Goal: Book appointment/travel/reservation

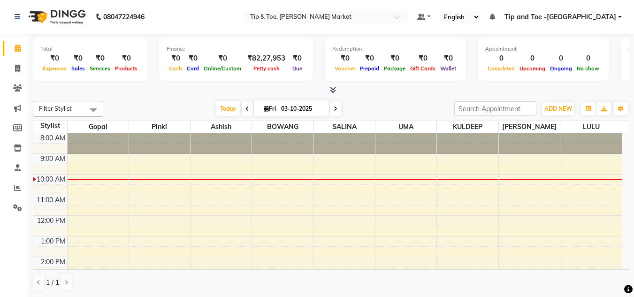
click at [279, 187] on div "8:00 AM 9:00 AM 10:00 AM 11:00 AM 12:00 PM 1:00 PM 2:00 PM 3:00 PM 4:00 PM 5:00…" at bounding box center [327, 267] width 588 height 268
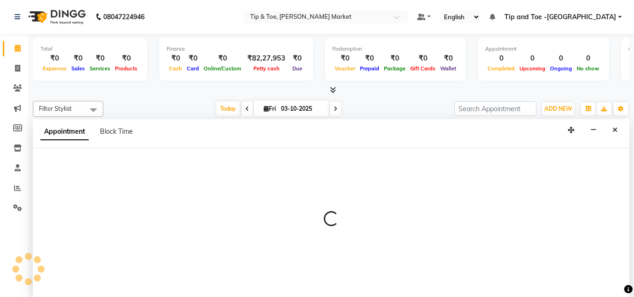
scroll to position [0, 0]
select select "41981"
select select "tentative"
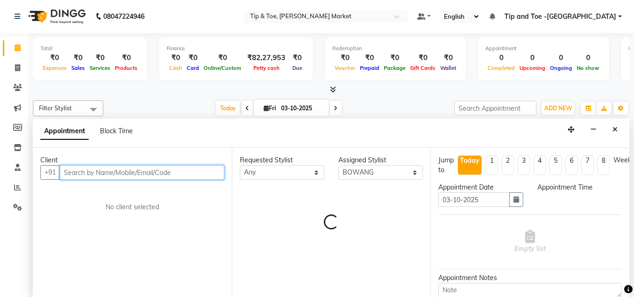
select select "630"
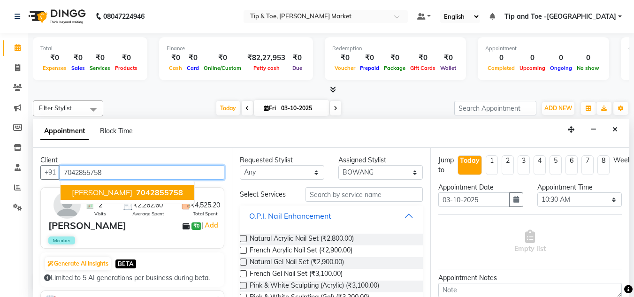
click at [108, 191] on span "[PERSON_NAME]" at bounding box center [102, 192] width 61 height 9
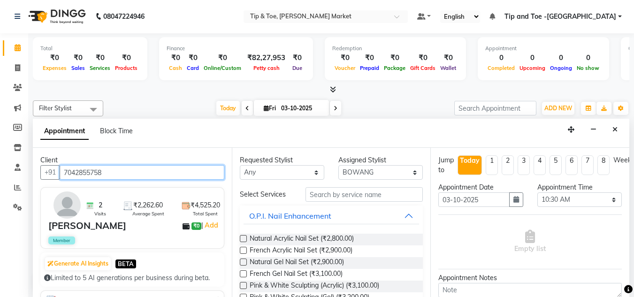
type input "7042855758"
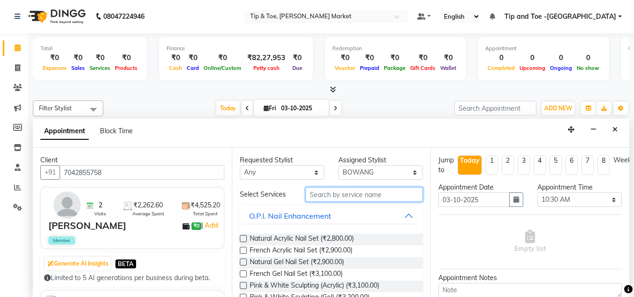
click at [336, 198] on input "text" at bounding box center [363, 194] width 117 height 15
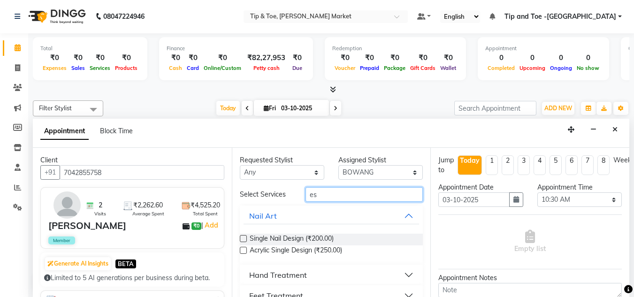
type input "e"
type input "ESS"
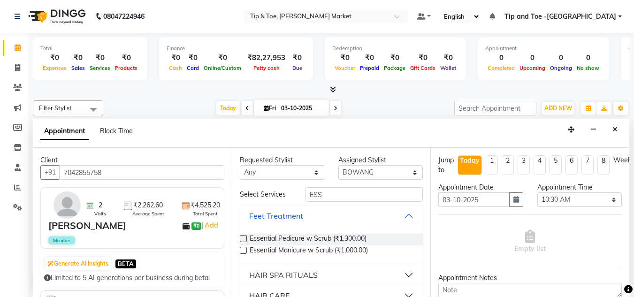
click at [243, 247] on label at bounding box center [243, 250] width 7 height 7
click at [243, 248] on input "checkbox" at bounding box center [243, 251] width 6 height 6
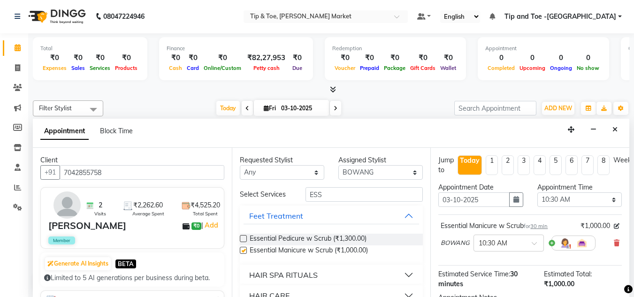
checkbox input "false"
click at [338, 194] on input "ESS" at bounding box center [363, 194] width 117 height 15
type input "E"
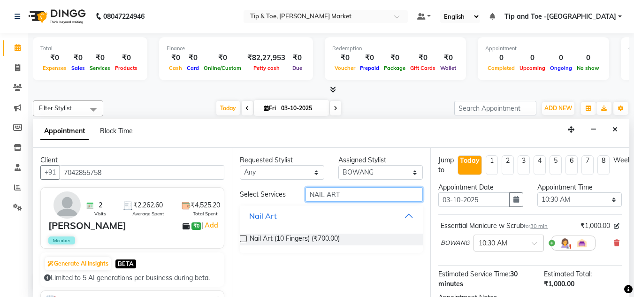
type input "NAIL ART"
click at [243, 239] on label at bounding box center [243, 238] width 7 height 7
click at [243, 239] on input "checkbox" at bounding box center [243, 239] width 6 height 6
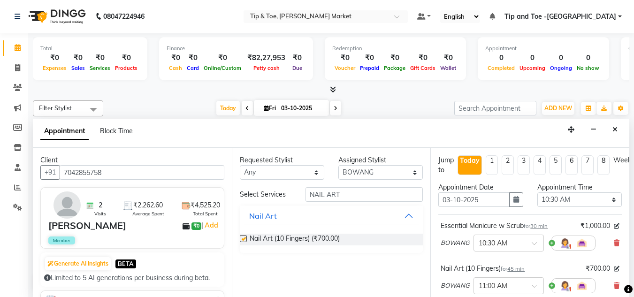
checkbox input "false"
click at [413, 172] on select "Select [PERSON_NAME] [PERSON_NAME] [PERSON_NAME] [PERSON_NAME]" at bounding box center [380, 172] width 84 height 15
select select "41987"
click at [338, 165] on select "Select [PERSON_NAME] [PERSON_NAME] [PERSON_NAME] [PERSON_NAME]" at bounding box center [380, 172] width 84 height 15
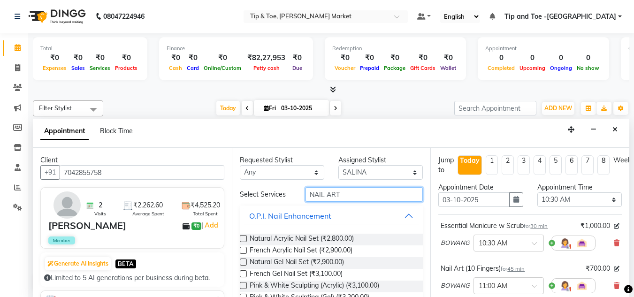
click at [341, 197] on input "NAIL ART" at bounding box center [363, 194] width 117 height 15
type input "N"
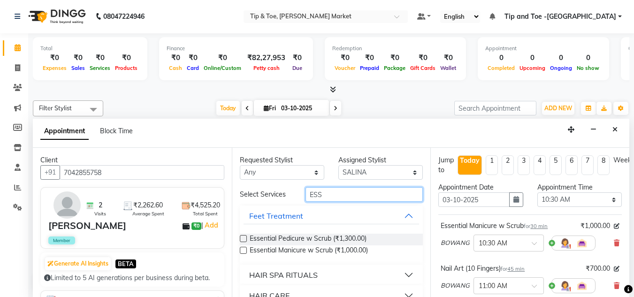
type input "ESS"
click at [240, 249] on label at bounding box center [243, 250] width 7 height 7
click at [240, 249] on input "checkbox" at bounding box center [243, 251] width 6 height 6
click at [240, 249] on label at bounding box center [243, 250] width 7 height 7
click at [240, 249] on input "checkbox" at bounding box center [243, 251] width 6 height 6
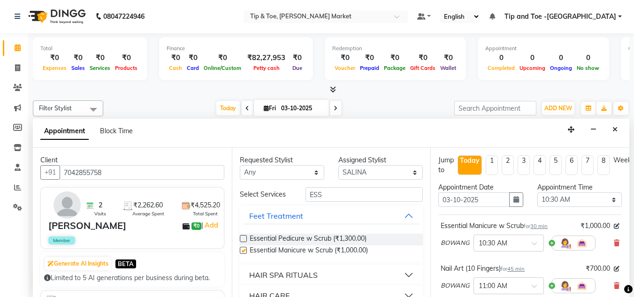
checkbox input "false"
click at [326, 194] on input "ESS" at bounding box center [363, 194] width 117 height 15
type input "E"
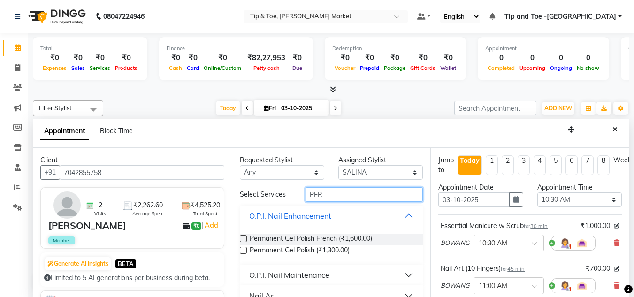
type input "PER"
click at [243, 248] on label at bounding box center [243, 250] width 7 height 7
click at [243, 248] on input "checkbox" at bounding box center [243, 251] width 6 height 6
checkbox input "false"
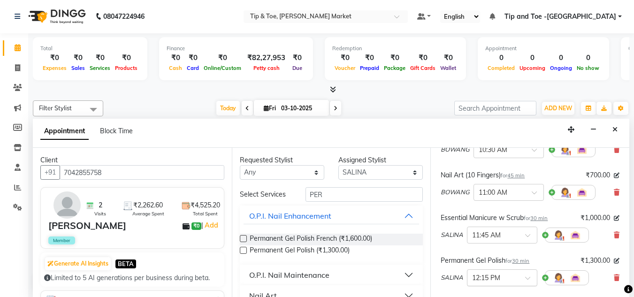
scroll to position [47, 0]
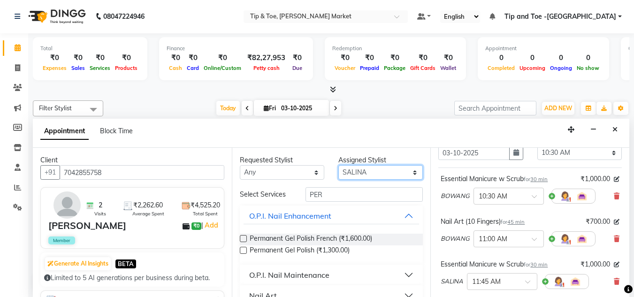
click at [410, 175] on select "Select [PERSON_NAME] [PERSON_NAME] [PERSON_NAME] [PERSON_NAME]" at bounding box center [380, 172] width 84 height 15
click at [409, 172] on select "Select [PERSON_NAME] [PERSON_NAME] [PERSON_NAME] [PERSON_NAME]" at bounding box center [380, 172] width 84 height 15
select select "90516"
click at [338, 165] on select "Select [PERSON_NAME] [PERSON_NAME] [PERSON_NAME] [PERSON_NAME]" at bounding box center [380, 172] width 84 height 15
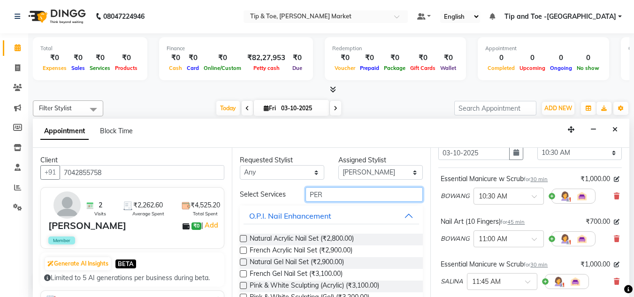
click at [328, 193] on input "PER" at bounding box center [363, 194] width 117 height 15
type input "P"
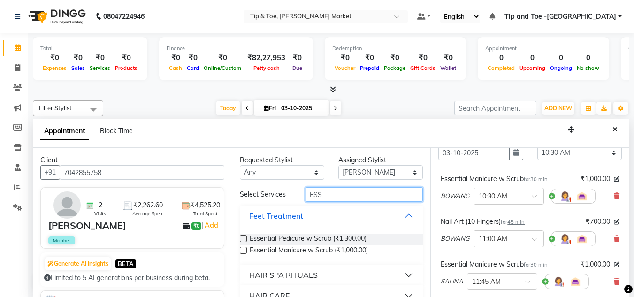
type input "ESS"
click at [240, 249] on label at bounding box center [243, 250] width 7 height 7
click at [240, 249] on input "checkbox" at bounding box center [243, 251] width 6 height 6
checkbox input "false"
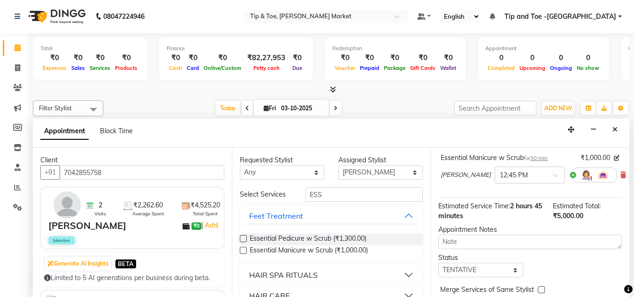
scroll to position [285, 0]
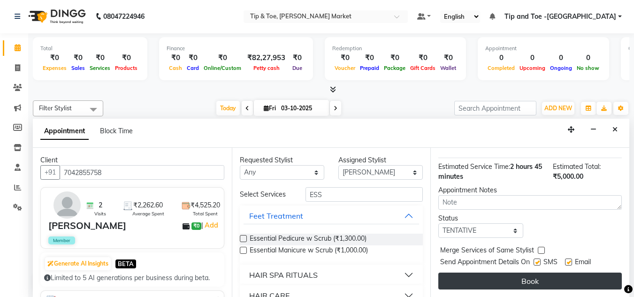
click at [535, 273] on button "Book" at bounding box center [529, 281] width 183 height 17
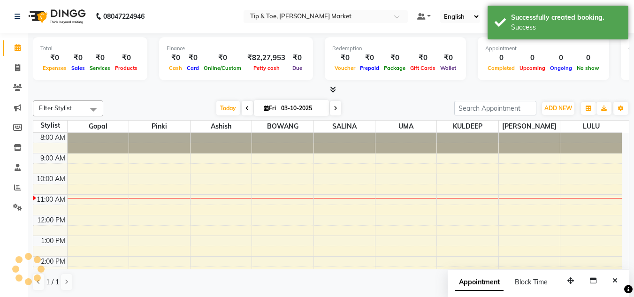
scroll to position [0, 0]
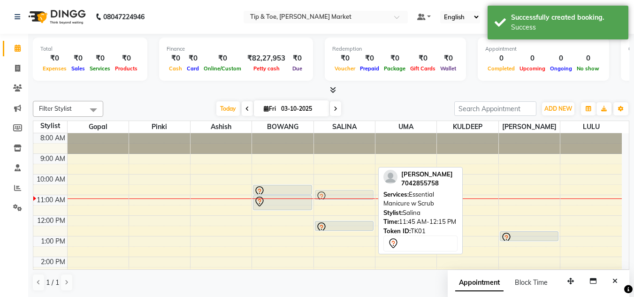
drag, startPoint x: 340, startPoint y: 213, endPoint x: 341, endPoint y: 192, distance: 21.1
click at [341, 192] on div "[PERSON_NAME], TK01, 11:45 AM-12:15 PM, Essential Manicure w Scrub [PERSON_NAME…" at bounding box center [344, 267] width 61 height 268
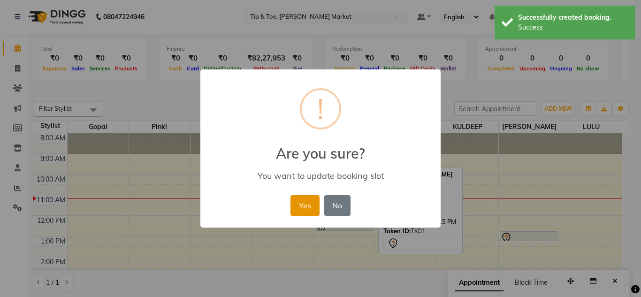
click at [302, 201] on button "Yes" at bounding box center [304, 205] width 29 height 21
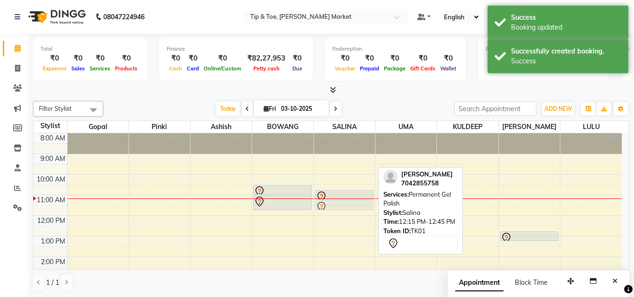
drag, startPoint x: 343, startPoint y: 223, endPoint x: 348, endPoint y: 197, distance: 26.8
click at [348, 133] on div "[PERSON_NAME], TK01, 10:45 AM-11:15 AM, Essential Manicure w Scrub [PERSON_NAME…" at bounding box center [344, 133] width 59 height 0
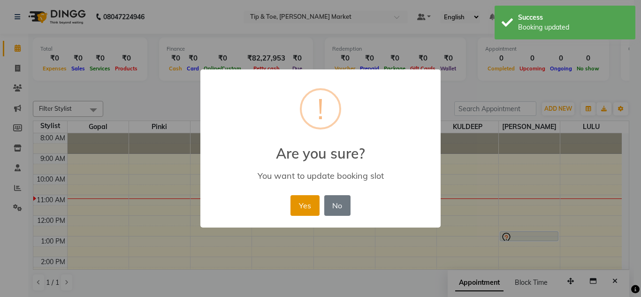
click at [303, 204] on button "Yes" at bounding box center [304, 205] width 29 height 21
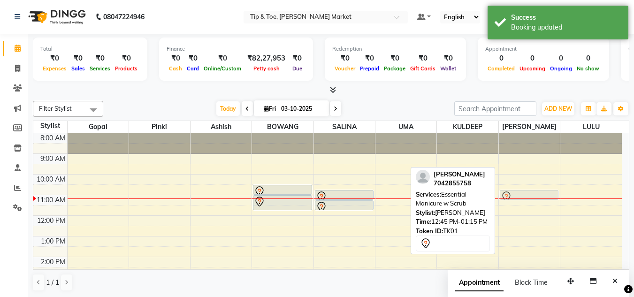
drag, startPoint x: 529, startPoint y: 233, endPoint x: 519, endPoint y: 192, distance: 42.4
click at [519, 192] on div "[PERSON_NAME], TK01, 12:45 PM-01:15 PM, Essential Manicure w Scrub [PERSON_NAME…" at bounding box center [529, 267] width 61 height 268
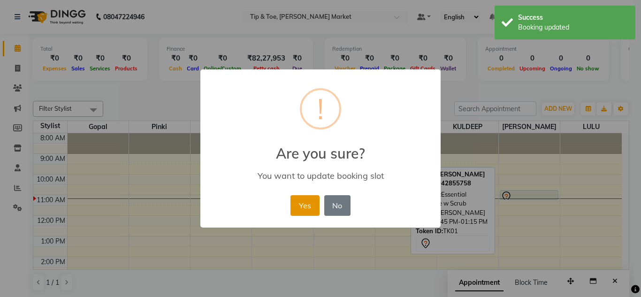
click at [302, 207] on button "Yes" at bounding box center [304, 205] width 29 height 21
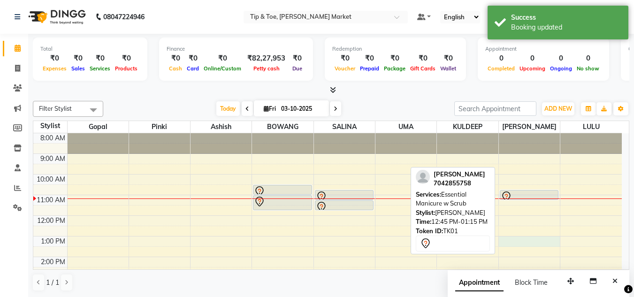
click at [522, 239] on div "8:00 AM 9:00 AM 10:00 AM 11:00 AM 12:00 PM 1:00 PM 2:00 PM 3:00 PM 4:00 PM 5:00…" at bounding box center [327, 267] width 588 height 268
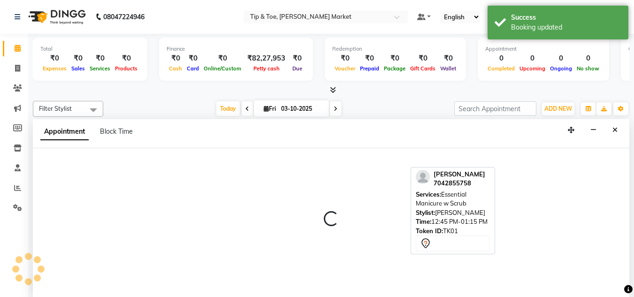
scroll to position [0, 0]
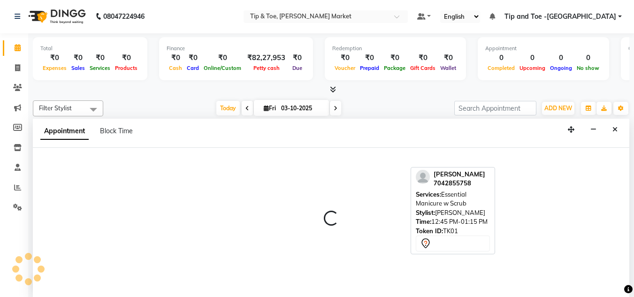
select select "90516"
select select "780"
select select "tentative"
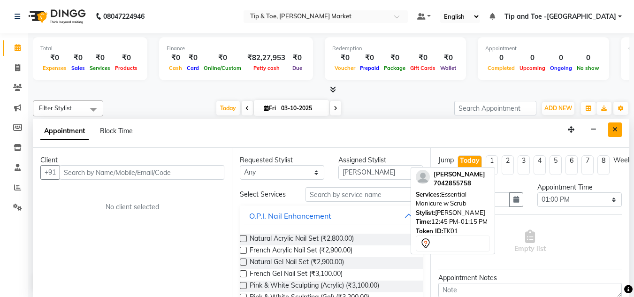
click at [620, 131] on button "Close" at bounding box center [615, 129] width 14 height 15
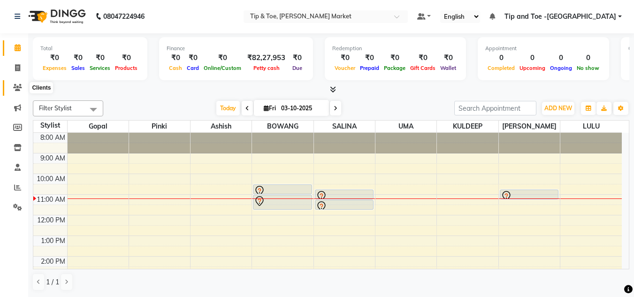
click at [18, 91] on span at bounding box center [17, 88] width 16 height 11
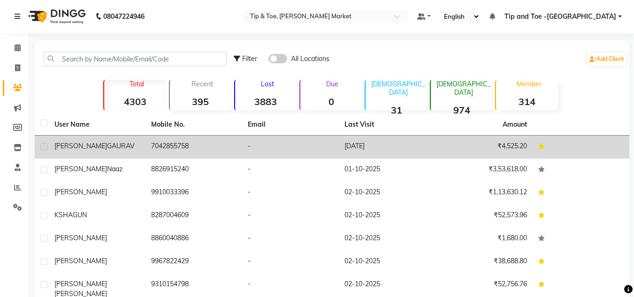
click at [150, 141] on td "7042855758" at bounding box center [193, 147] width 97 height 23
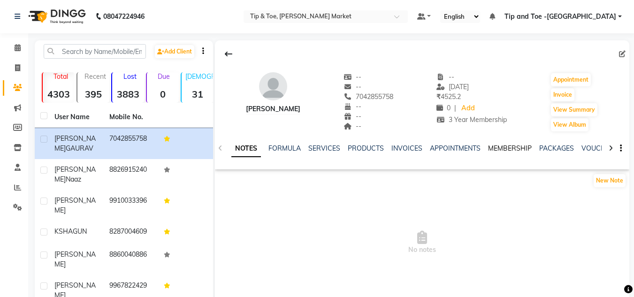
click at [495, 145] on link "MEMBERSHIP" at bounding box center [510, 148] width 44 height 8
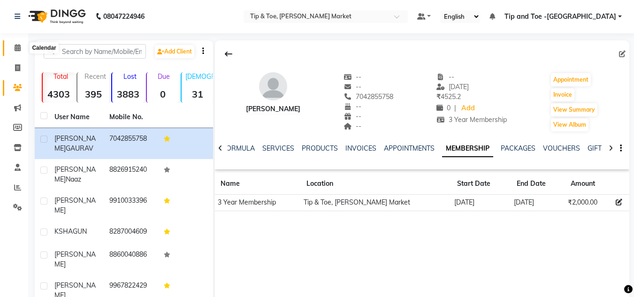
click at [14, 49] on span at bounding box center [17, 48] width 16 height 11
